Goal: Find specific page/section: Find specific page/section

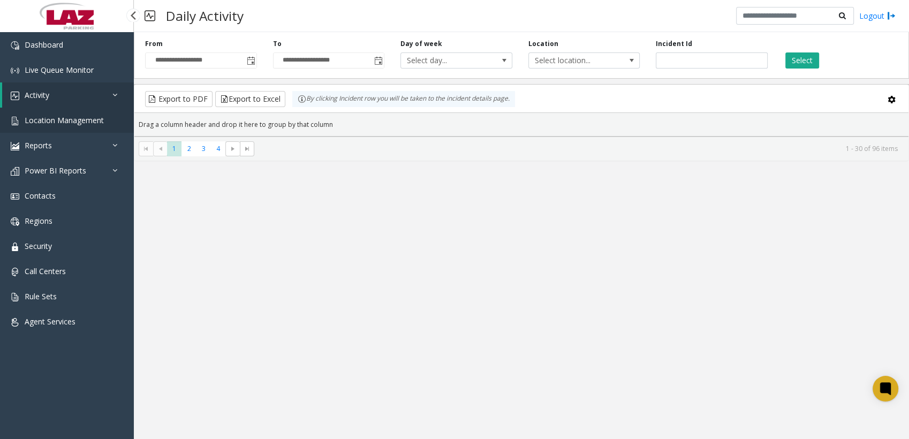
click at [66, 3] on span "Location Management" at bounding box center [64, 120] width 79 height 10
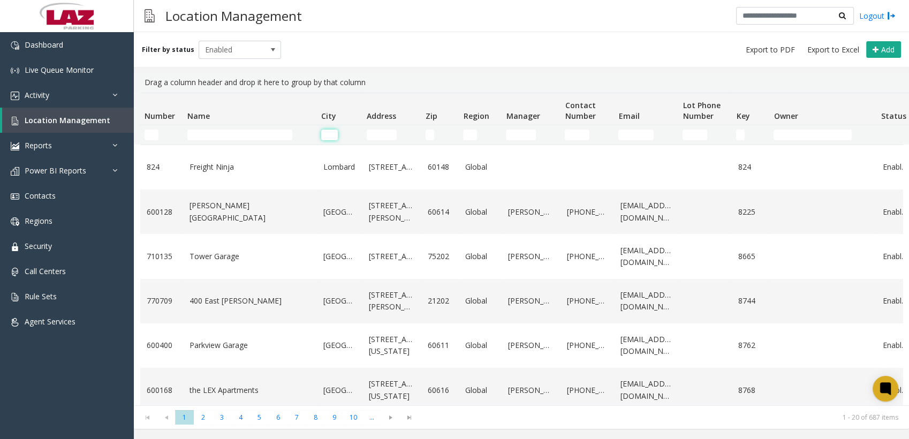
click at [292, 3] on input "City Filter" at bounding box center [329, 135] width 17 height 11
click at [39, 3] on span "Contacts" at bounding box center [40, 196] width 31 height 10
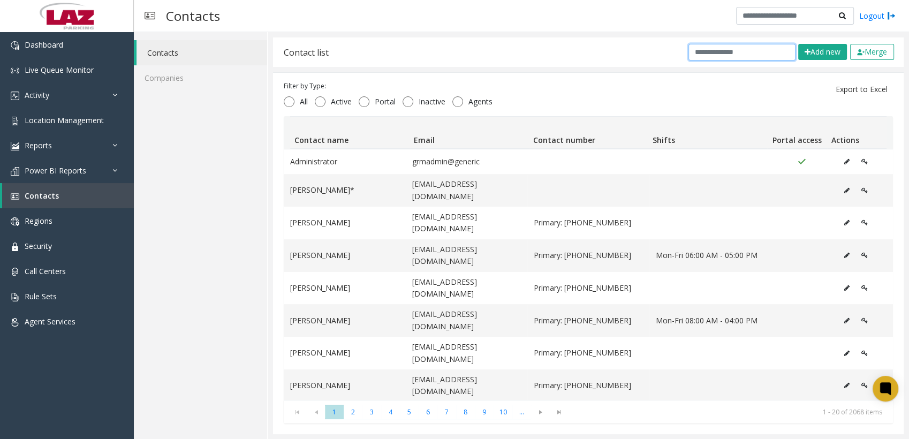
click at [292, 3] on input "text" at bounding box center [741, 52] width 107 height 17
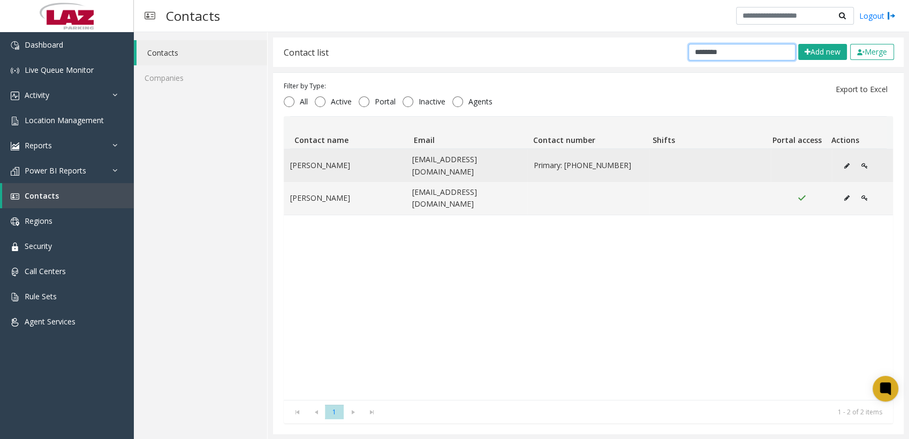
type input "********"
click at [292, 3] on button "Data table" at bounding box center [846, 166] width 17 height 16
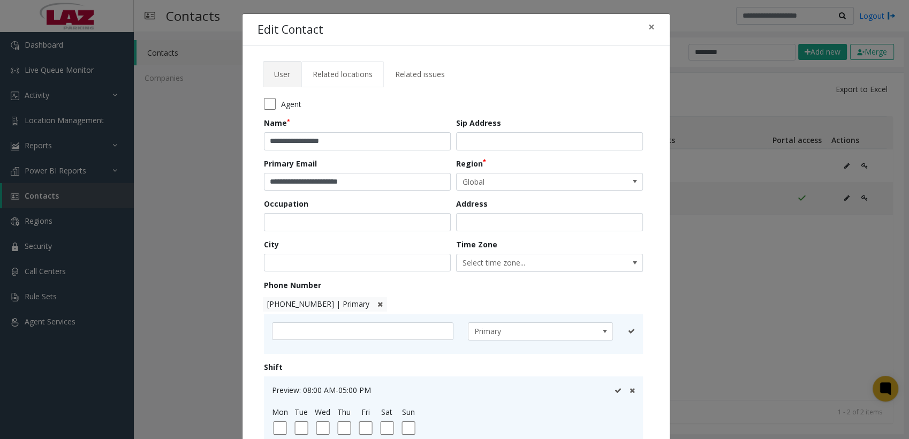
click at [292, 3] on span "Related locations" at bounding box center [343, 74] width 60 height 10
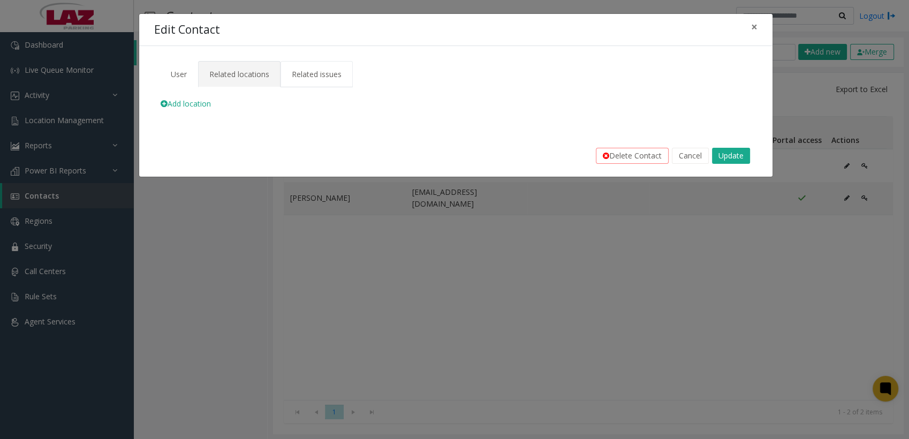
click at [292, 3] on span "Related issues" at bounding box center [317, 74] width 50 height 10
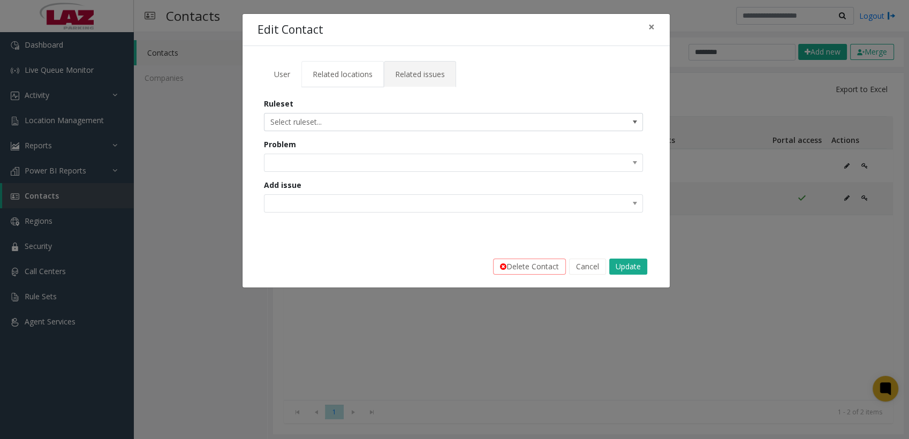
click at [292, 3] on span "Related locations" at bounding box center [343, 74] width 60 height 10
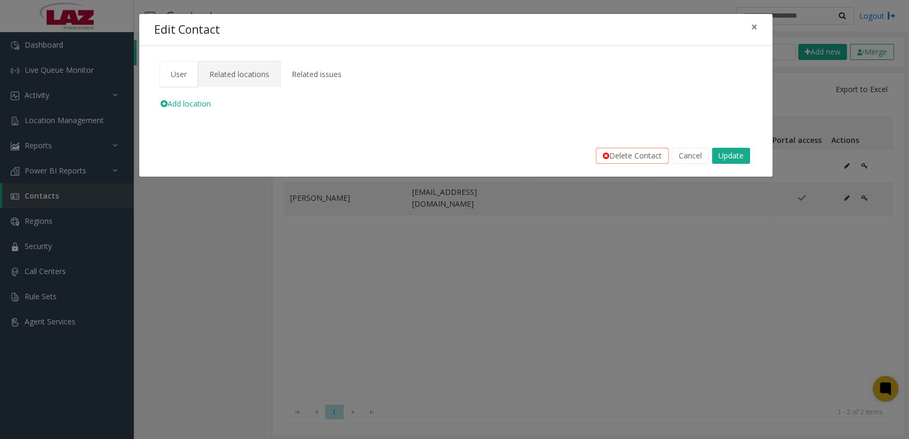
click at [181, 3] on link "User" at bounding box center [178, 74] width 39 height 26
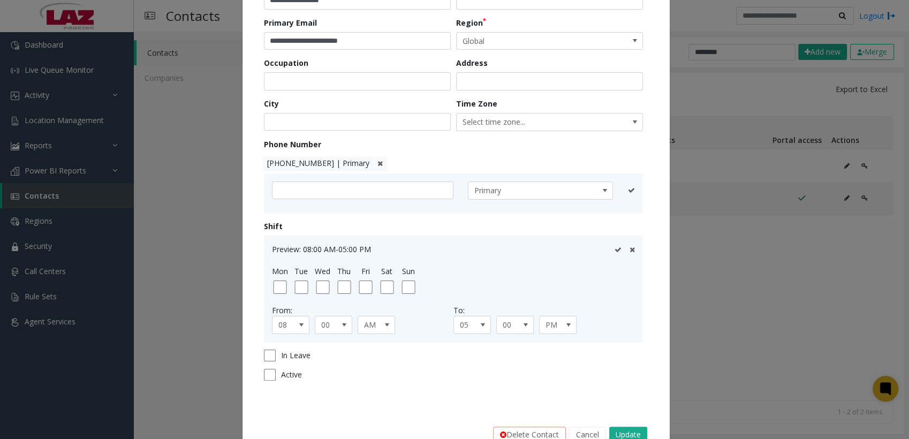
scroll to position [170, 0]
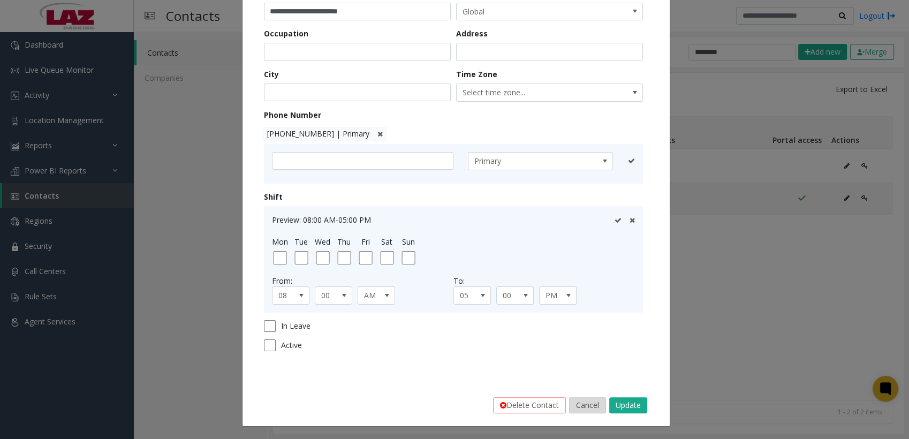
click at [292, 3] on button "Cancel" at bounding box center [587, 405] width 37 height 16
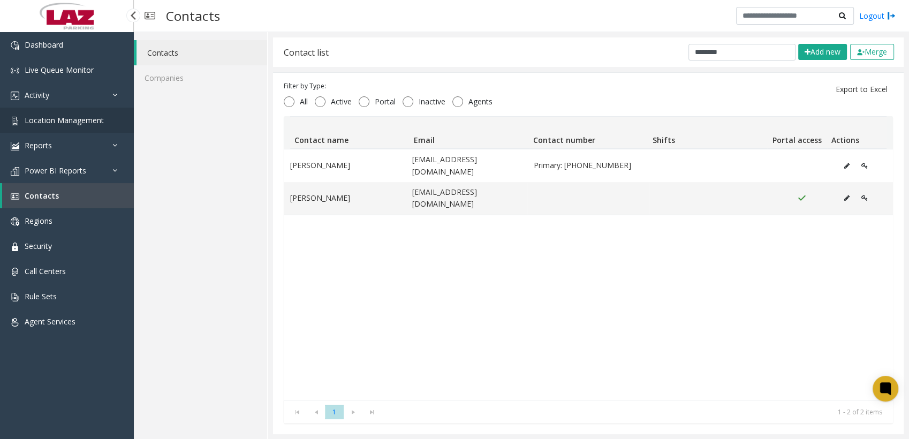
click at [45, 3] on span "Location Management" at bounding box center [64, 120] width 79 height 10
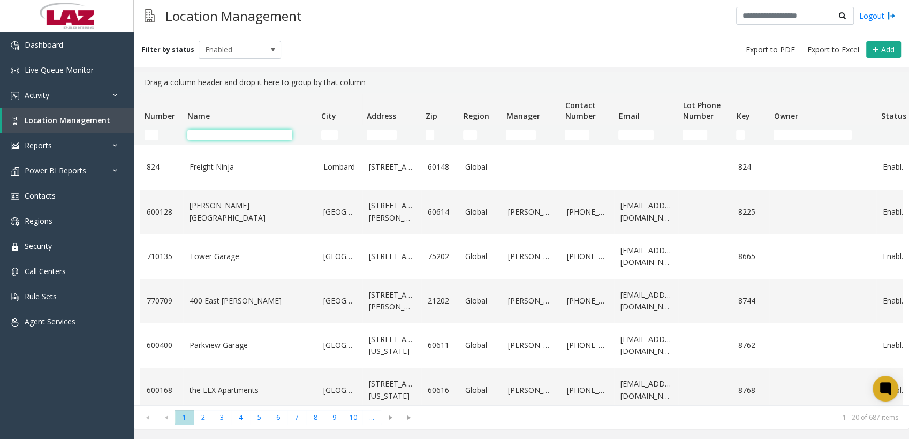
click at [208, 3] on input "Name Filter" at bounding box center [239, 135] width 105 height 11
click at [292, 3] on div "Filter by status Enabled Add" at bounding box center [521, 49] width 775 height 35
click at [292, 3] on input "City Filter" at bounding box center [329, 135] width 17 height 11
click at [210, 3] on input "Name Filter" at bounding box center [239, 135] width 105 height 11
click at [292, 3] on div "Filter by status Enabled Add" at bounding box center [521, 49] width 775 height 35
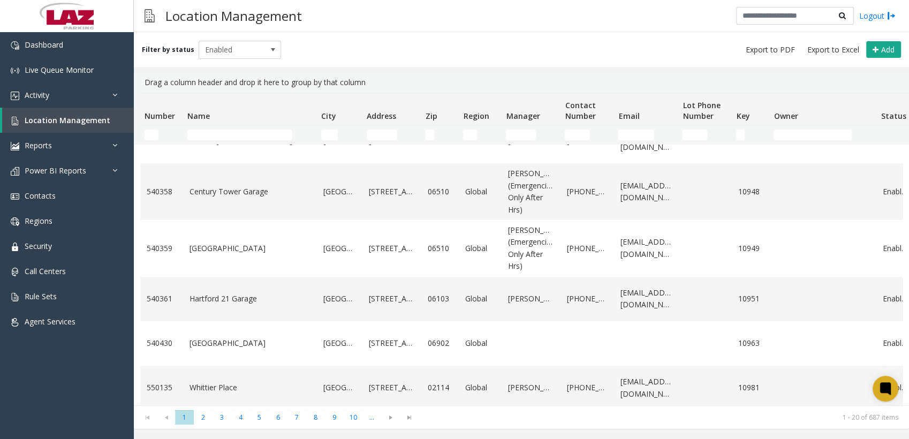
scroll to position [688, 0]
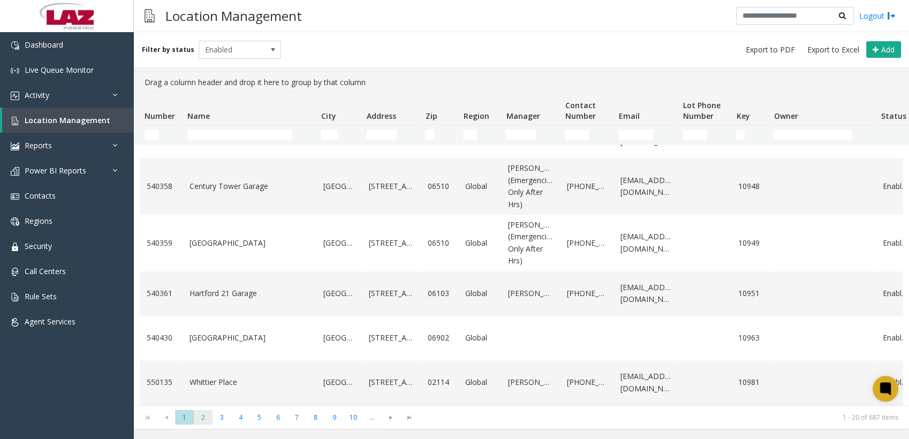
click at [203, 3] on span "2" at bounding box center [203, 417] width 19 height 14
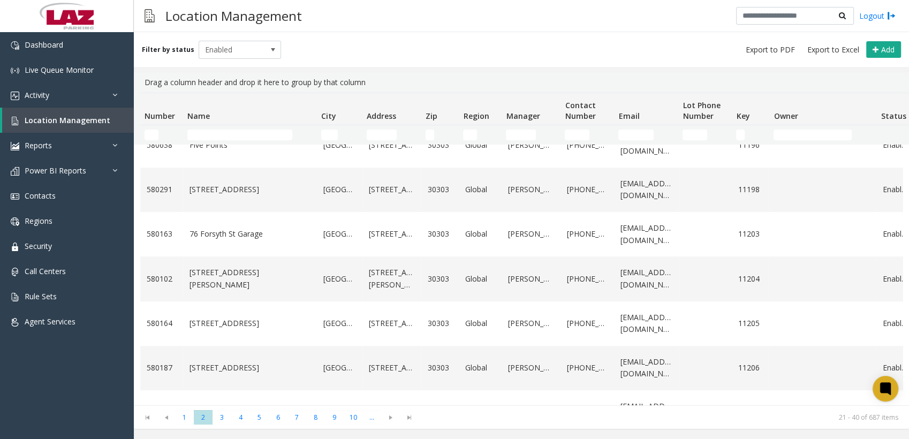
scroll to position [651, 0]
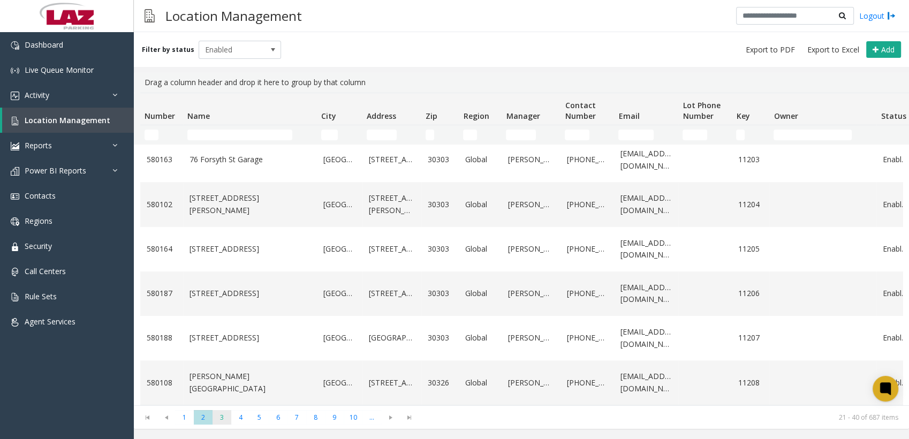
click at [220, 3] on span "3" at bounding box center [221, 417] width 19 height 14
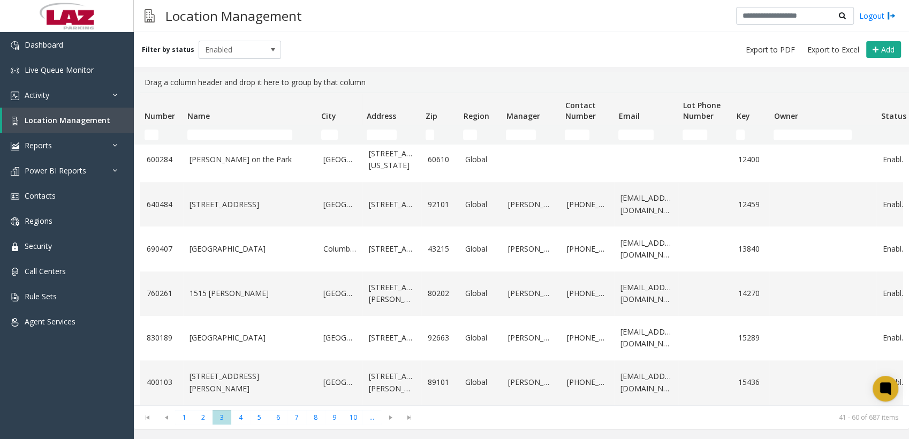
scroll to position [748, 0]
click at [240, 3] on span "4" at bounding box center [240, 417] width 19 height 14
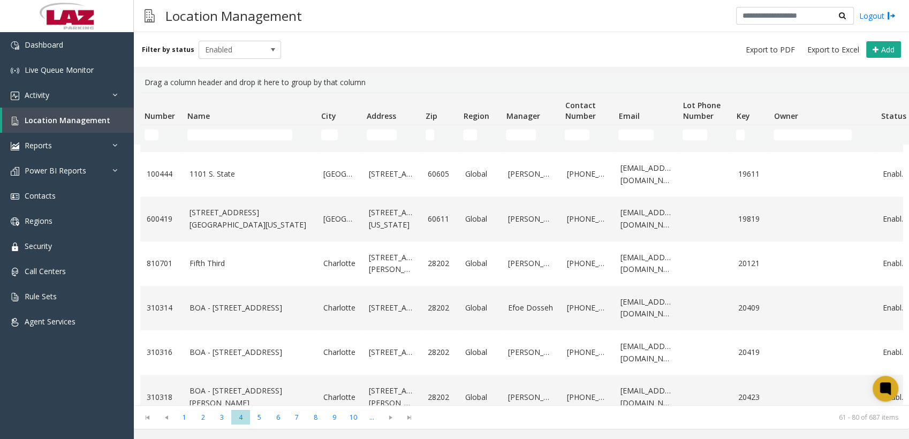
scroll to position [651, 0]
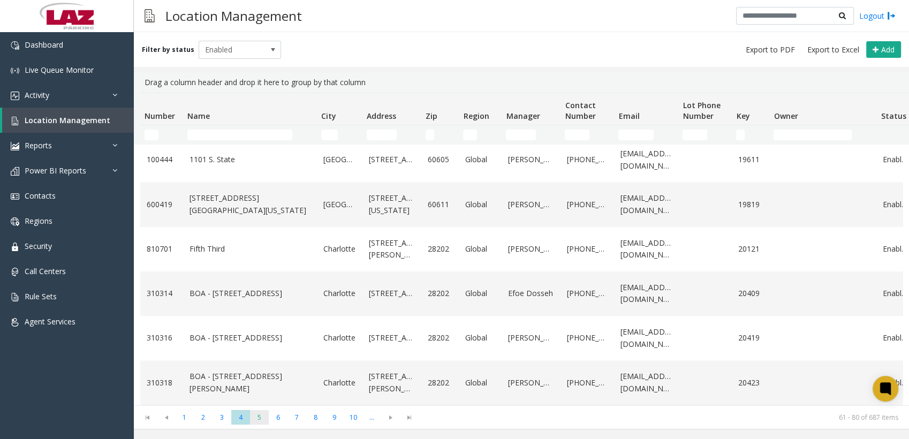
click at [257, 3] on span "5" at bounding box center [259, 417] width 19 height 14
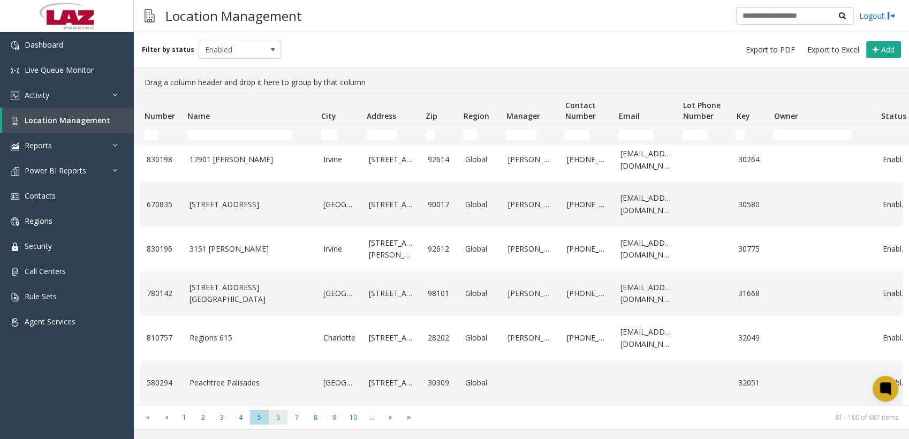
click at [275, 3] on span "6" at bounding box center [278, 417] width 19 height 14
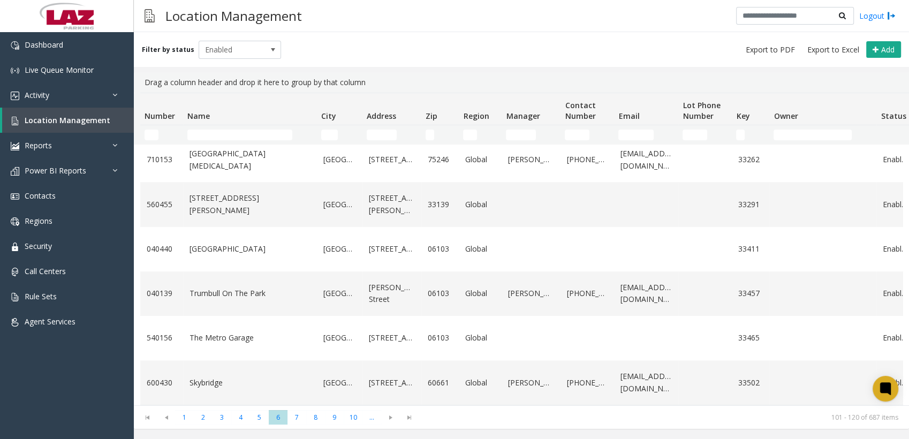
scroll to position [688, 0]
click at [292, 3] on span "7" at bounding box center [296, 417] width 19 height 14
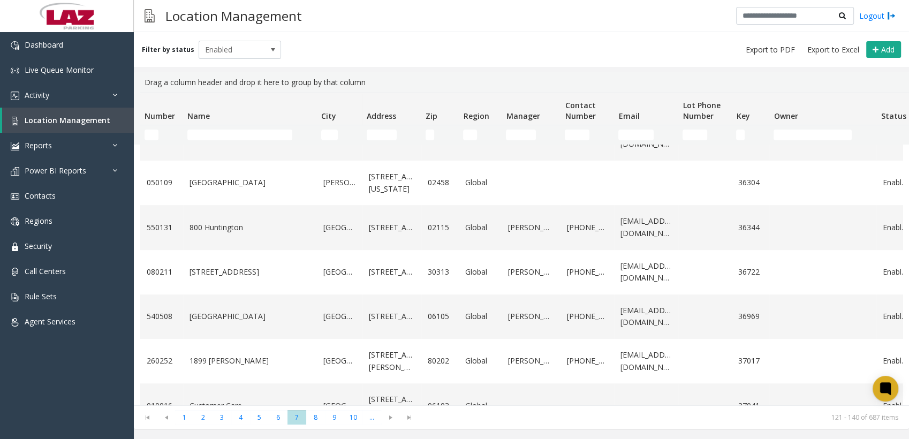
scroll to position [664, 0]
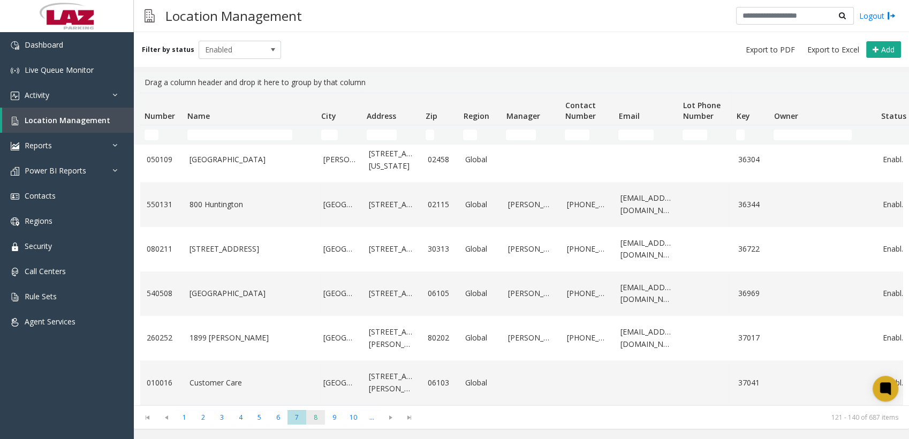
click at [292, 3] on span "8" at bounding box center [315, 417] width 19 height 14
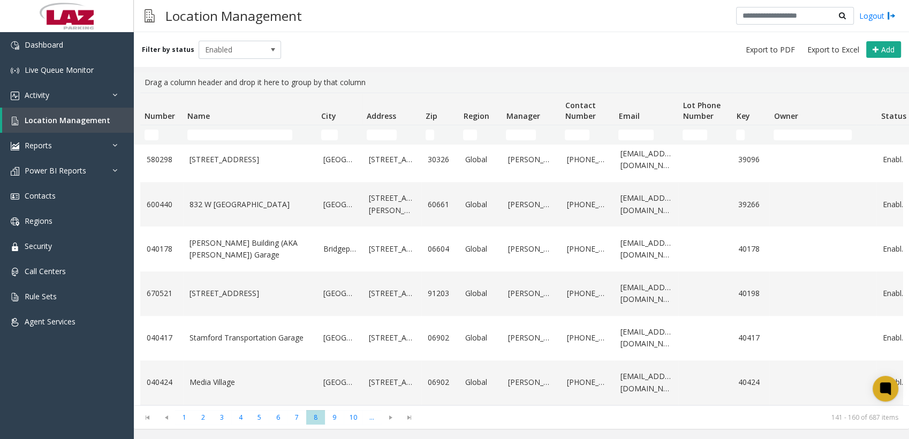
scroll to position [676, 0]
click at [292, 3] on span "9" at bounding box center [334, 417] width 19 height 14
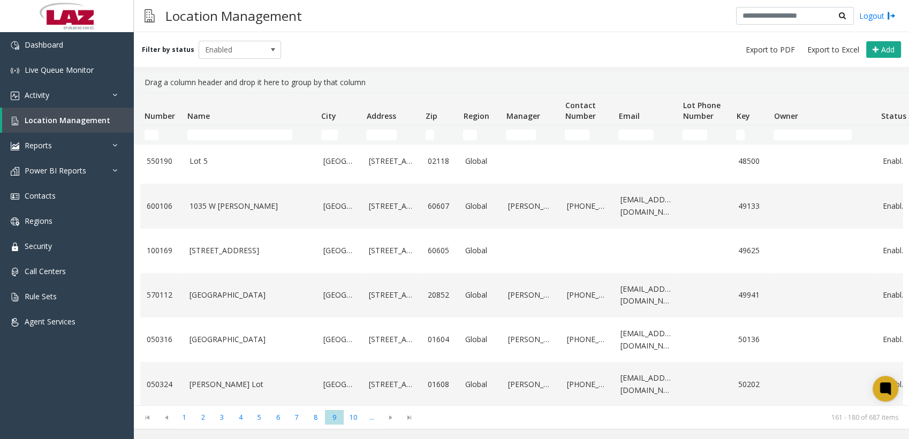
scroll to position [651, 0]
click at [292, 3] on span "10" at bounding box center [353, 417] width 19 height 14
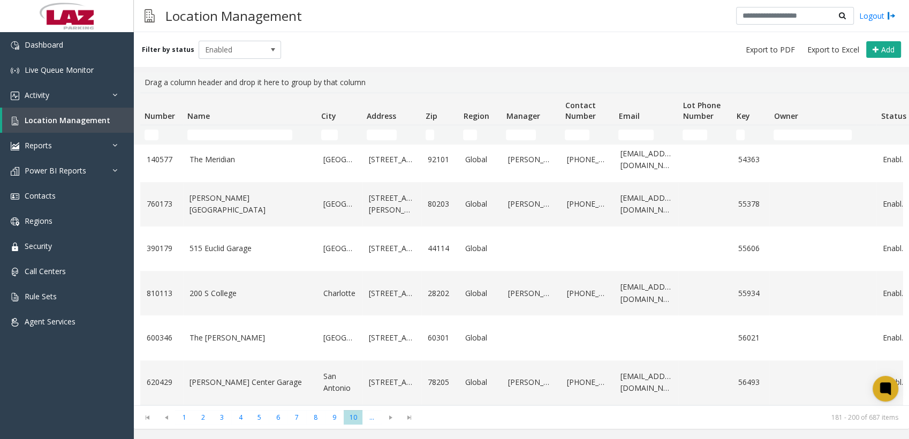
scroll to position [664, 0]
click at [292, 3] on span "Go to the next page" at bounding box center [390, 417] width 14 height 9
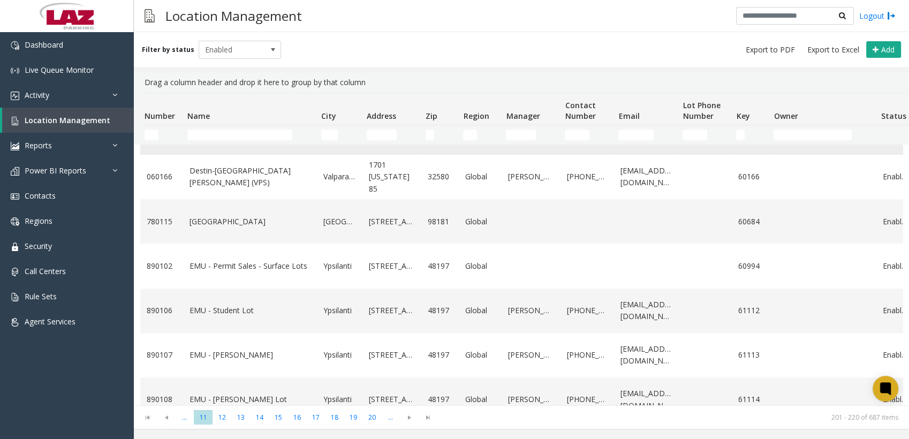
scroll to position [651, 0]
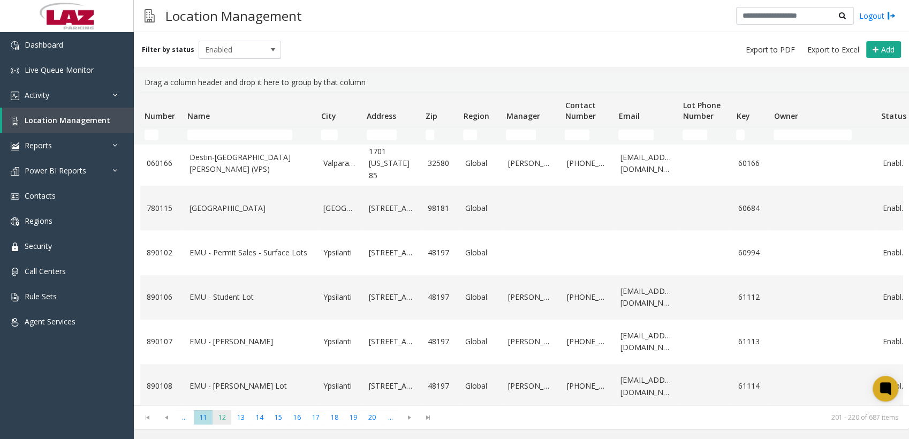
click at [220, 3] on span "12" at bounding box center [221, 417] width 19 height 14
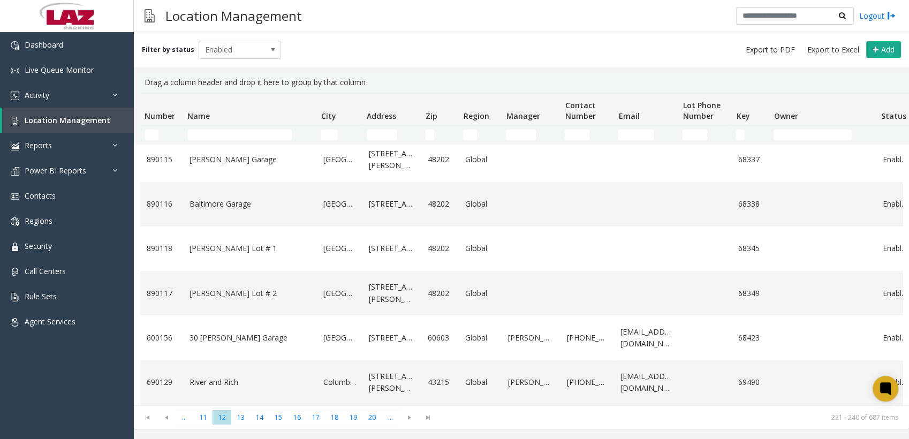
scroll to position [664, 0]
click at [244, 3] on span "13" at bounding box center [240, 417] width 19 height 14
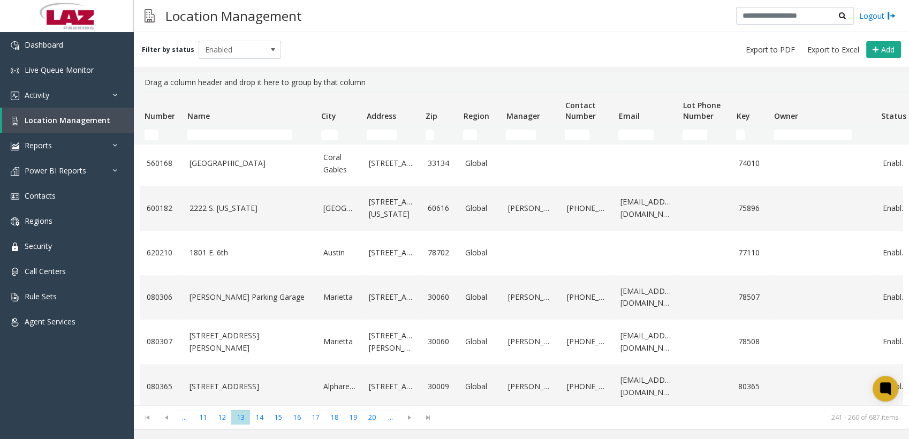
scroll to position [676, 0]
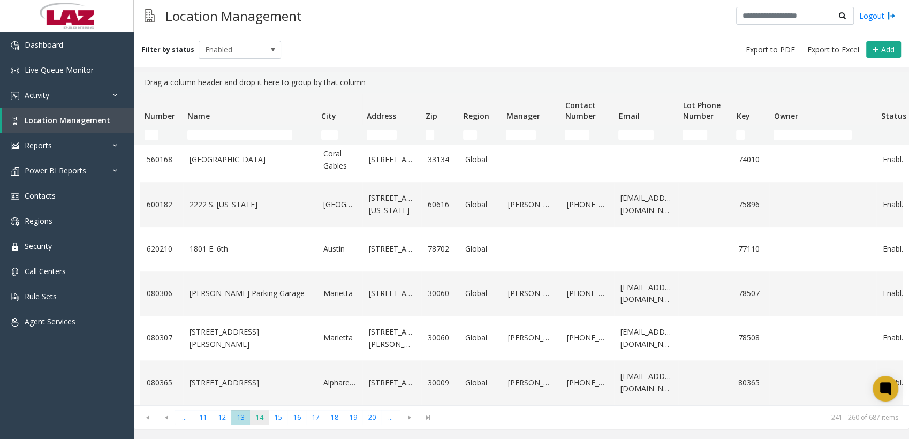
click at [259, 3] on span "14" at bounding box center [259, 417] width 19 height 14
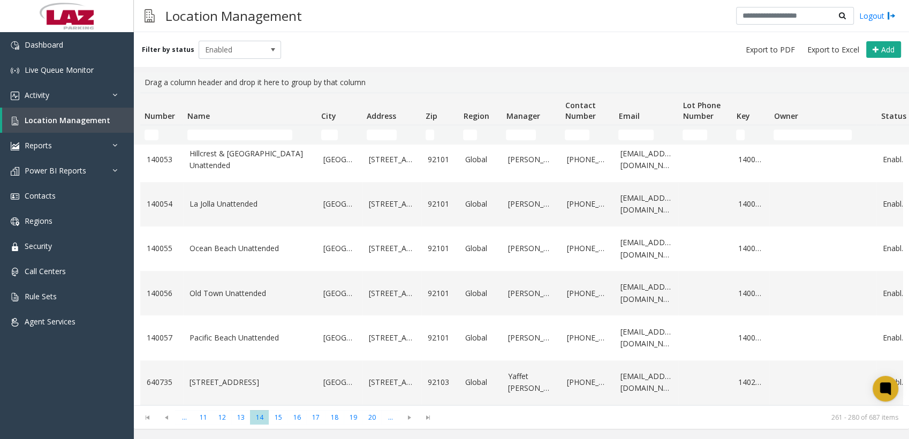
scroll to position [651, 0]
click at [275, 3] on span "15" at bounding box center [278, 417] width 19 height 14
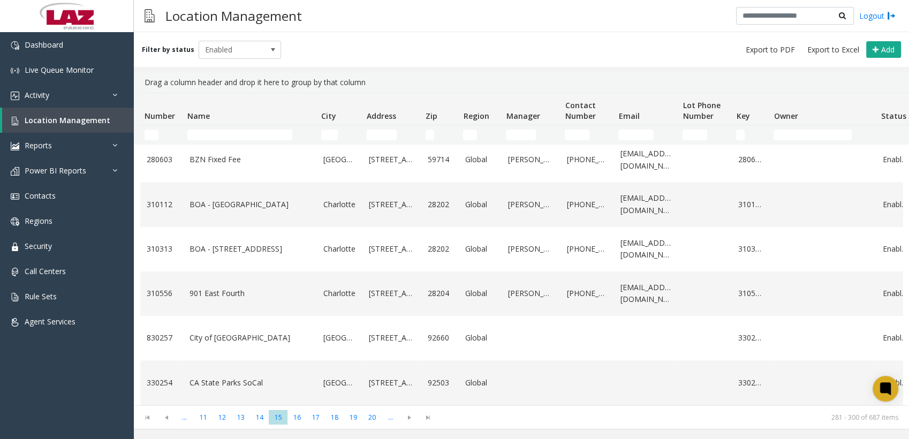
scroll to position [664, 0]
click at [292, 3] on span "16" at bounding box center [296, 417] width 19 height 14
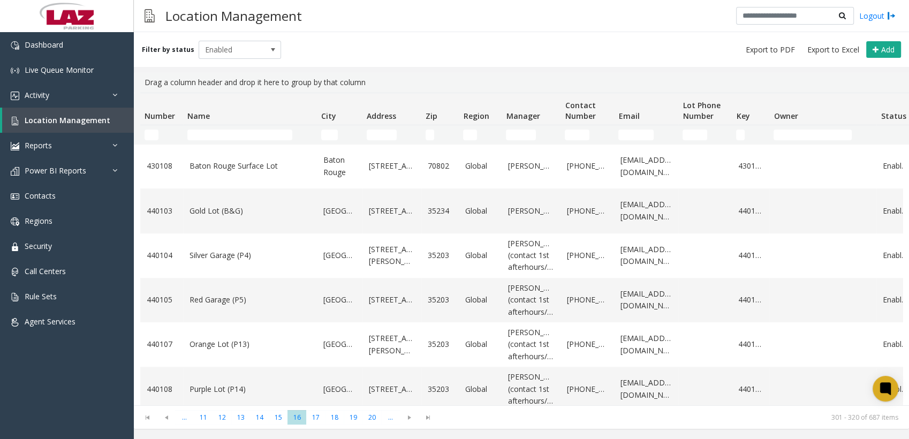
scroll to position [700, 0]
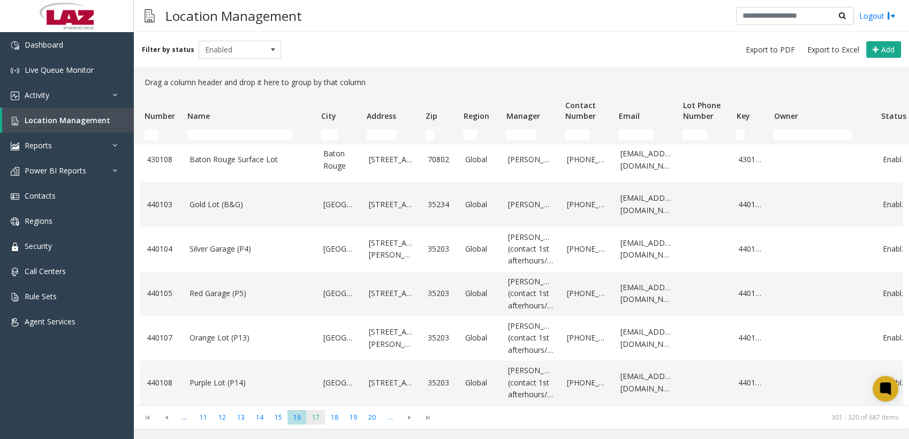
click at [292, 3] on span "17" at bounding box center [315, 417] width 19 height 14
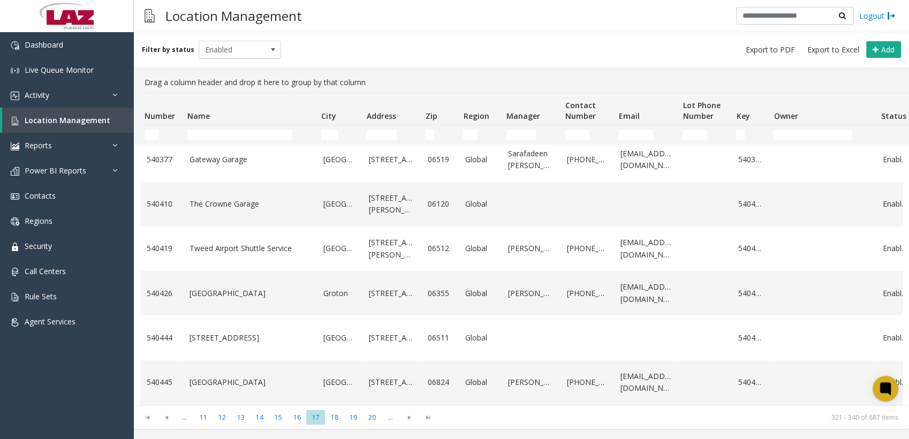
scroll to position [711, 0]
click at [147, 3] on span "Go to the first page" at bounding box center [147, 417] width 14 height 9
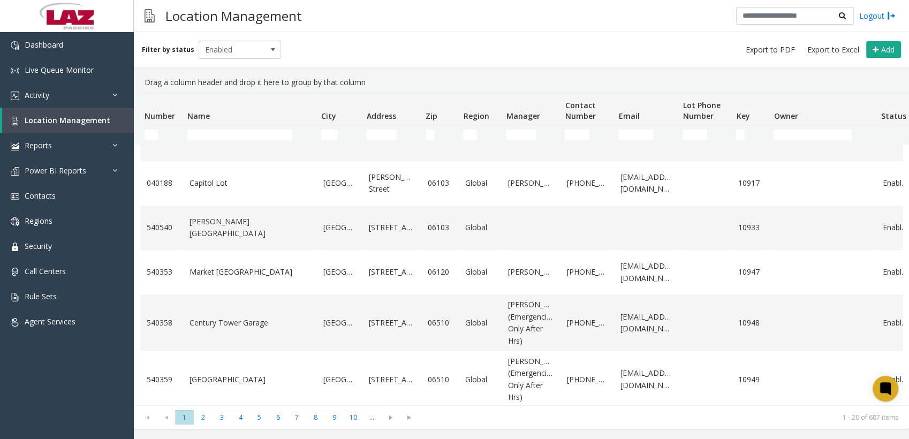
scroll to position [688, 0]
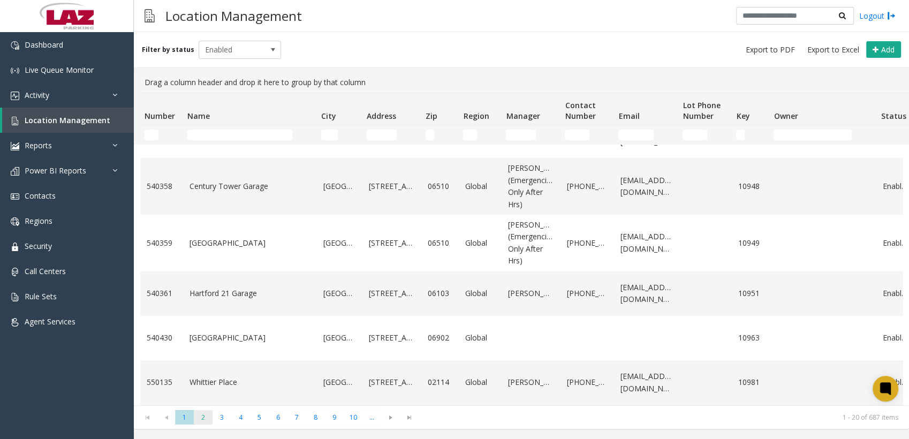
click at [207, 3] on span "2" at bounding box center [203, 417] width 19 height 14
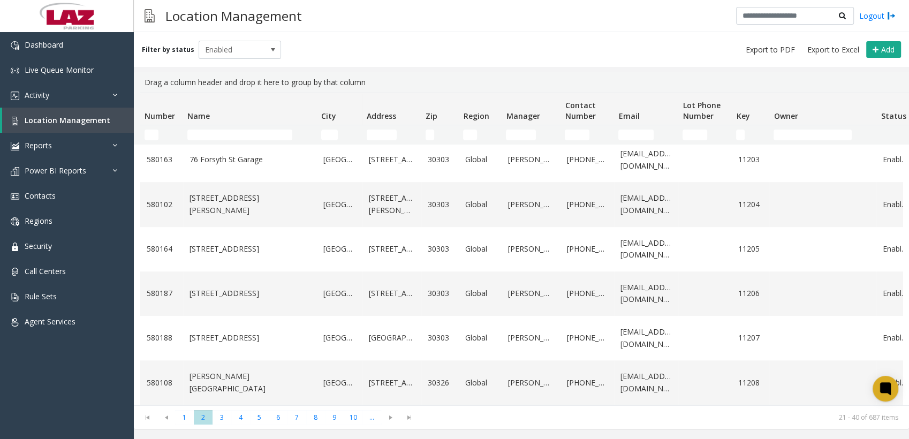
scroll to position [651, 0]
click at [215, 3] on span "3" at bounding box center [221, 417] width 19 height 14
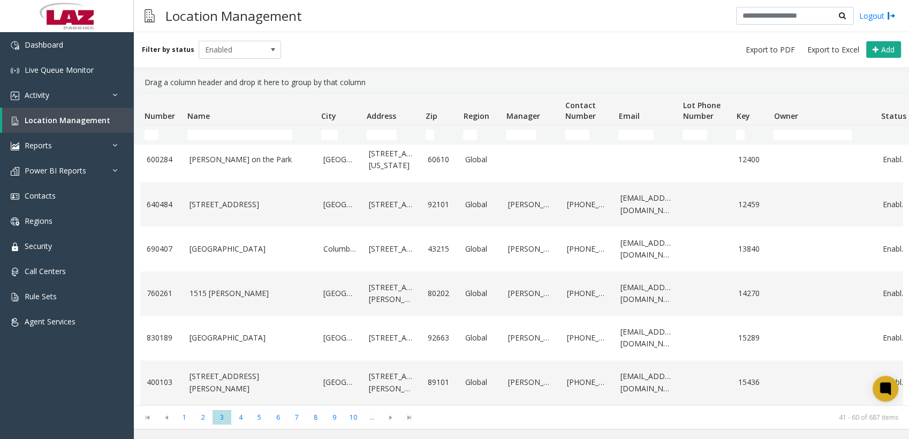
scroll to position [748, 0]
click at [240, 3] on span "4" at bounding box center [240, 417] width 19 height 14
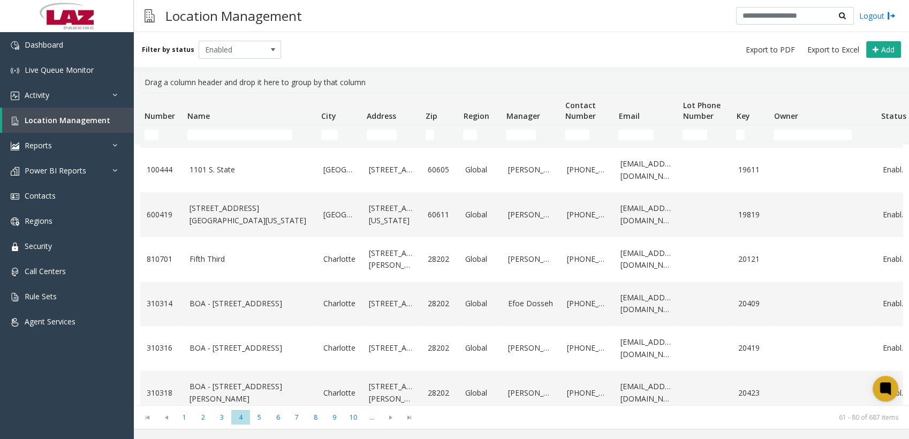
scroll to position [651, 0]
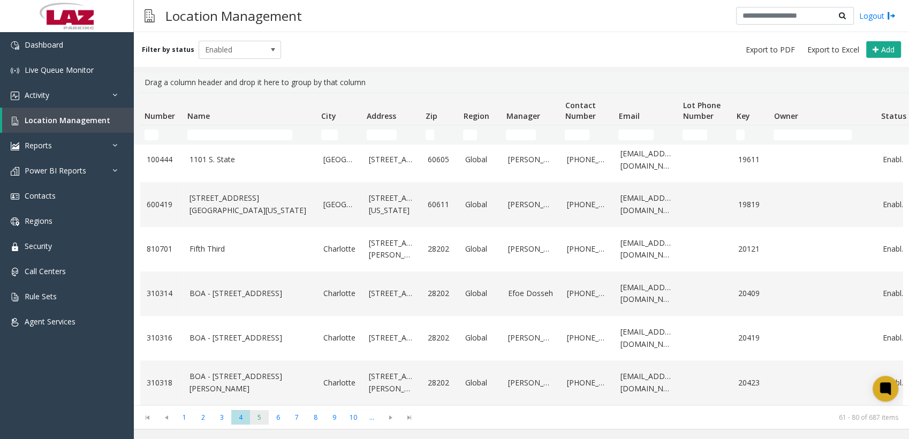
click at [262, 3] on span "5" at bounding box center [259, 417] width 19 height 14
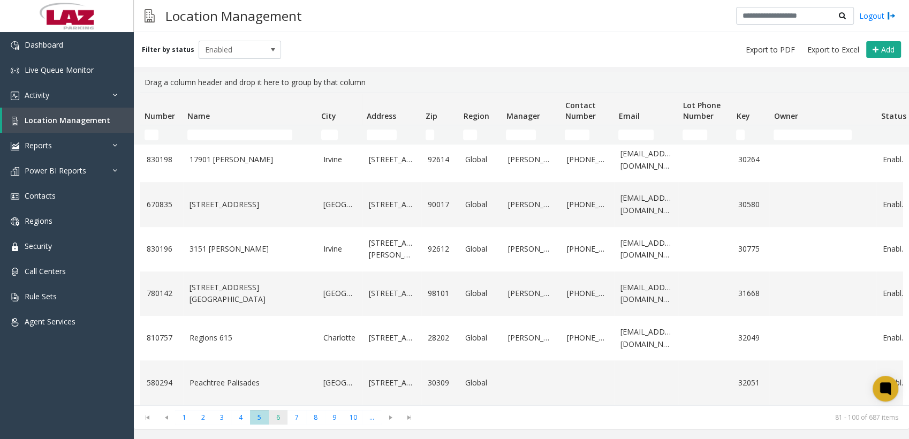
click at [279, 3] on span "6" at bounding box center [278, 417] width 19 height 14
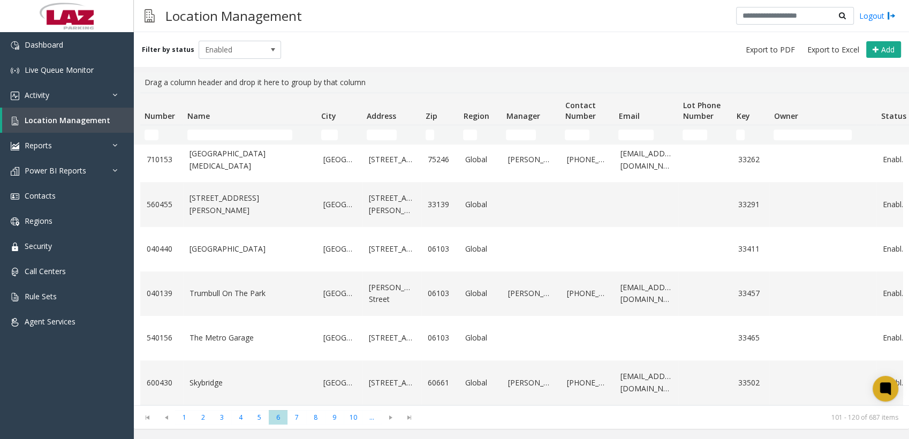
scroll to position [688, 0]
click at [292, 3] on span "7" at bounding box center [296, 417] width 19 height 14
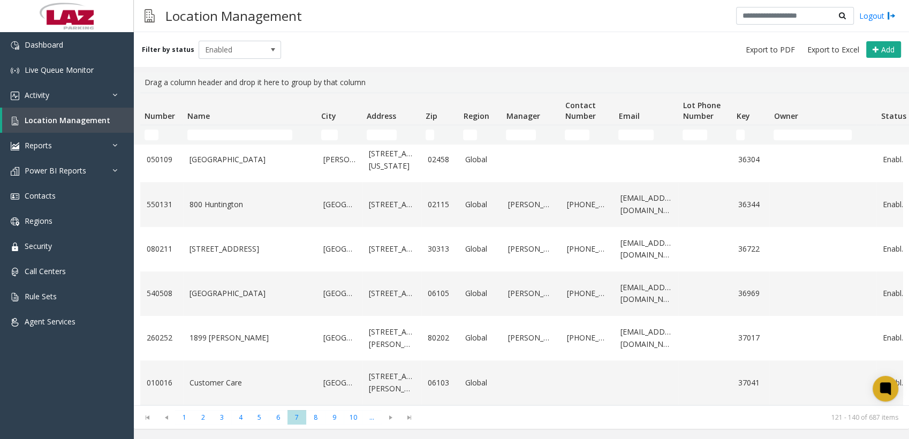
scroll to position [664, 0]
click at [292, 3] on span "8" at bounding box center [315, 417] width 19 height 14
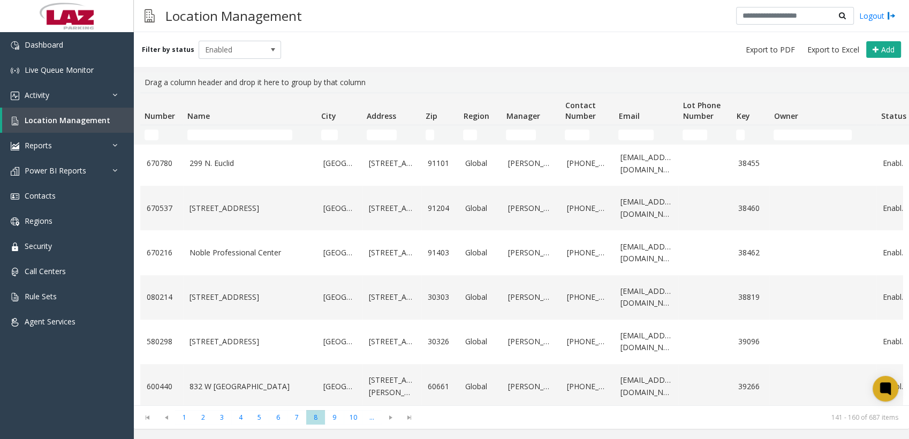
scroll to position [474, 0]
click at [51, 3] on span "Contacts" at bounding box center [40, 196] width 31 height 10
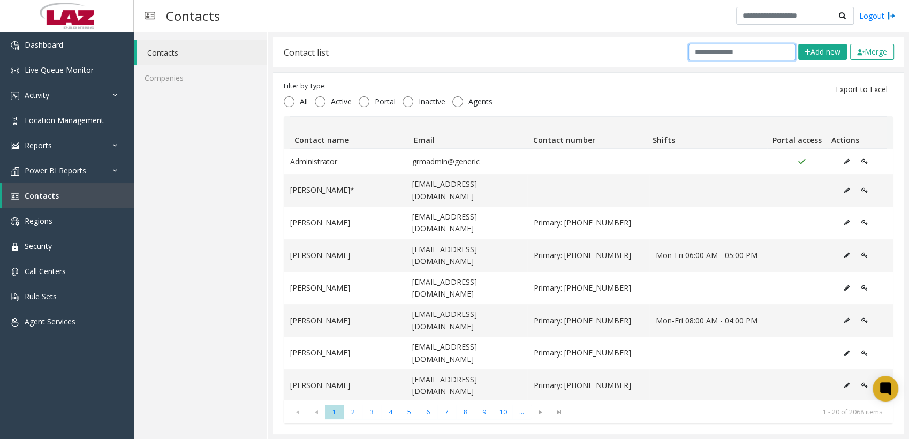
click at [292, 3] on input "text" at bounding box center [741, 52] width 107 height 17
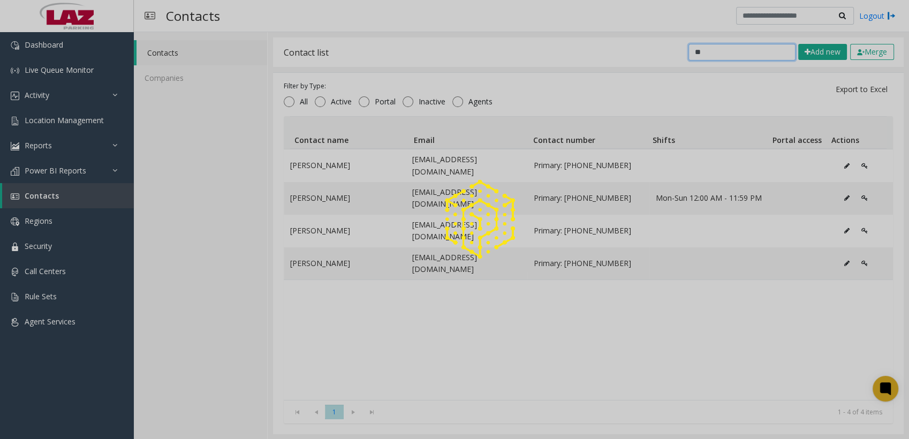
type input "*"
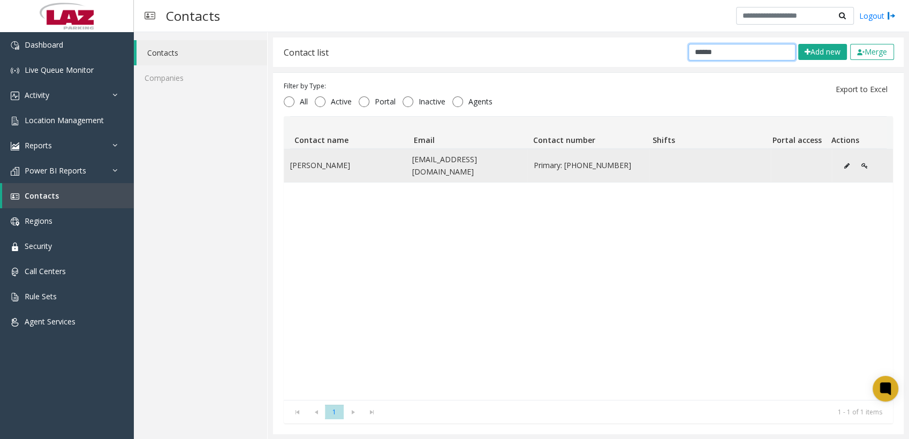
type input "******"
drag, startPoint x: 609, startPoint y: 159, endPoint x: 562, endPoint y: 159, distance: 47.1
click at [292, 3] on span "Primary: [PHONE_NUMBER]" at bounding box center [588, 165] width 109 height 12
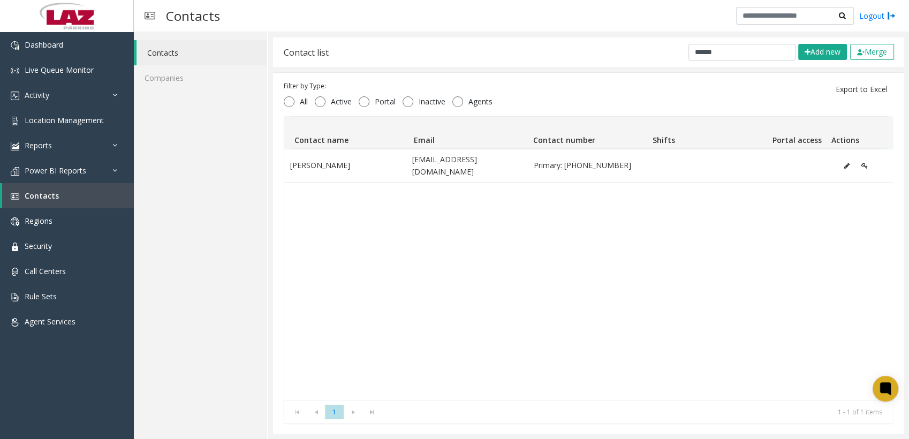
drag, startPoint x: 562, startPoint y: 159, endPoint x: 530, endPoint y: 58, distance: 106.0
click at [292, 3] on div "Contact list ****** Add new Merge" at bounding box center [588, 51] width 630 height 29
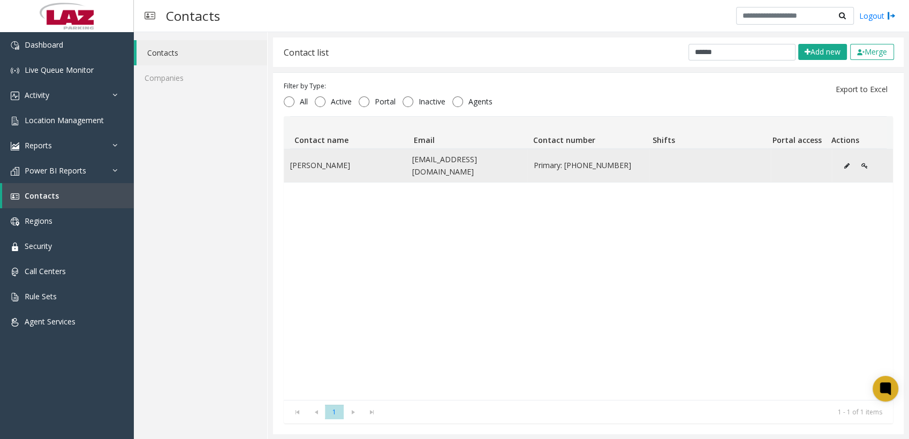
click at [292, 3] on button "Data table" at bounding box center [846, 166] width 17 height 16
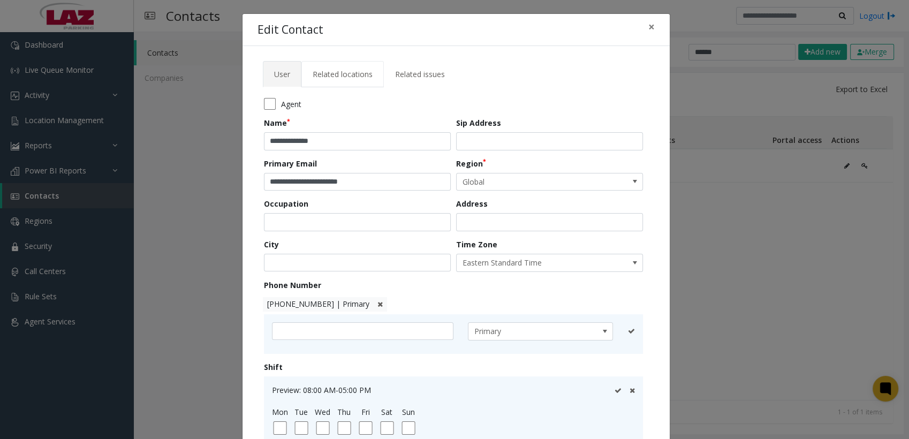
click at [292, 3] on span "Related locations" at bounding box center [343, 74] width 60 height 10
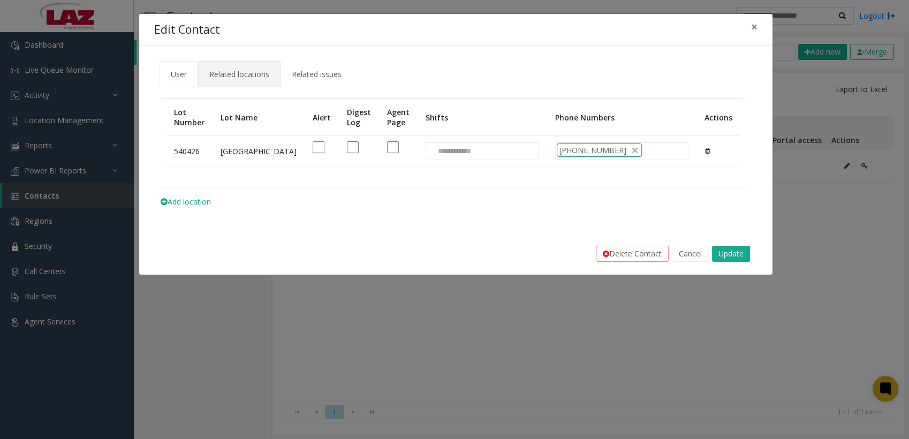
click at [172, 3] on span "User" at bounding box center [179, 74] width 16 height 10
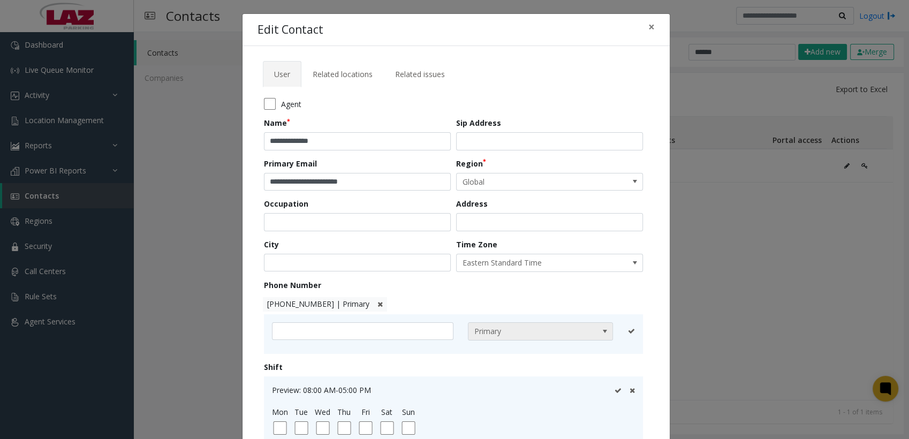
scroll to position [170, 0]
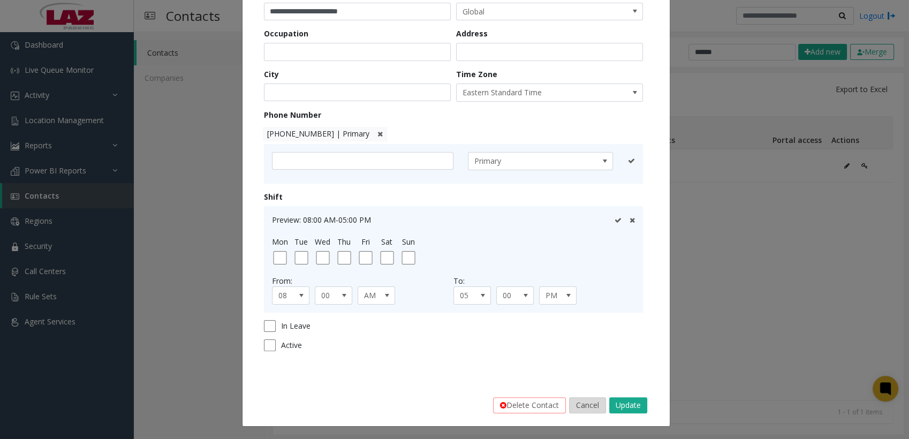
click at [292, 3] on button "Cancel" at bounding box center [587, 405] width 37 height 16
